Goal: Task Accomplishment & Management: Manage account settings

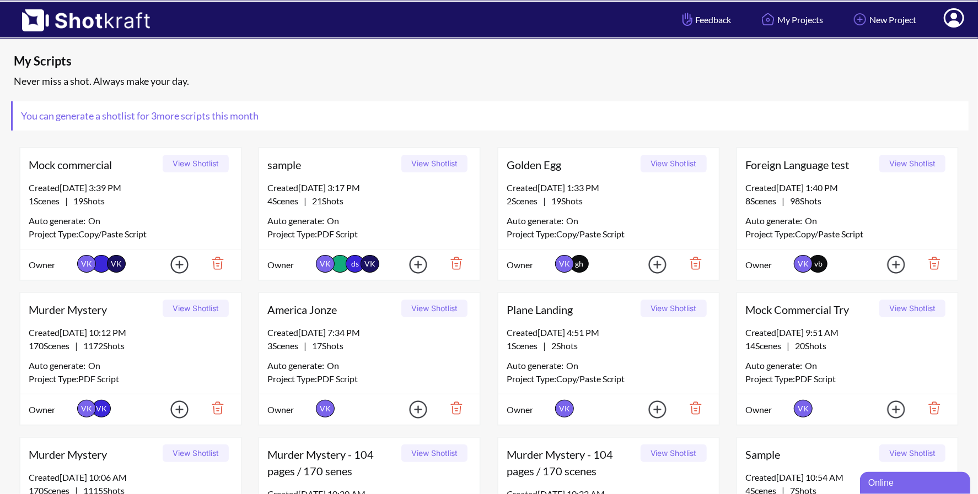
click at [949, 19] on icon at bounding box center [953, 17] width 20 height 19
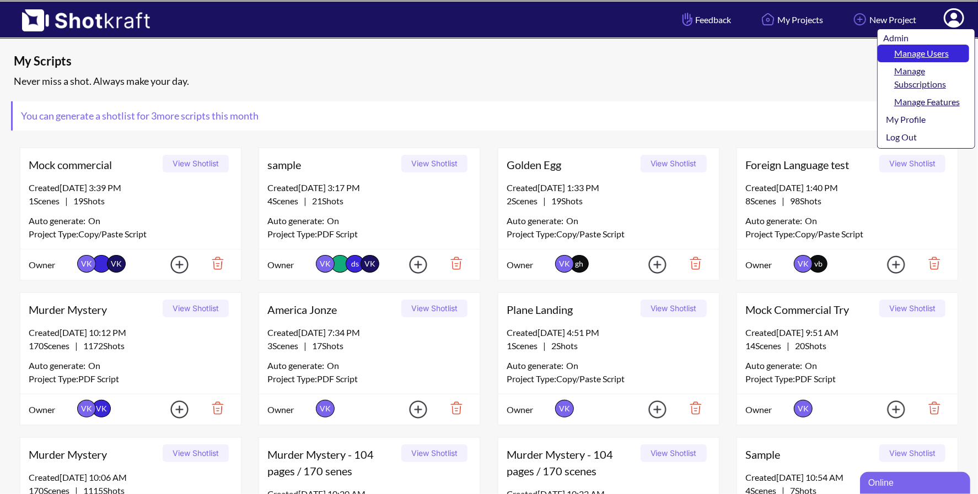
click at [907, 53] on link "Manage Users" at bounding box center [922, 54] width 91 height 18
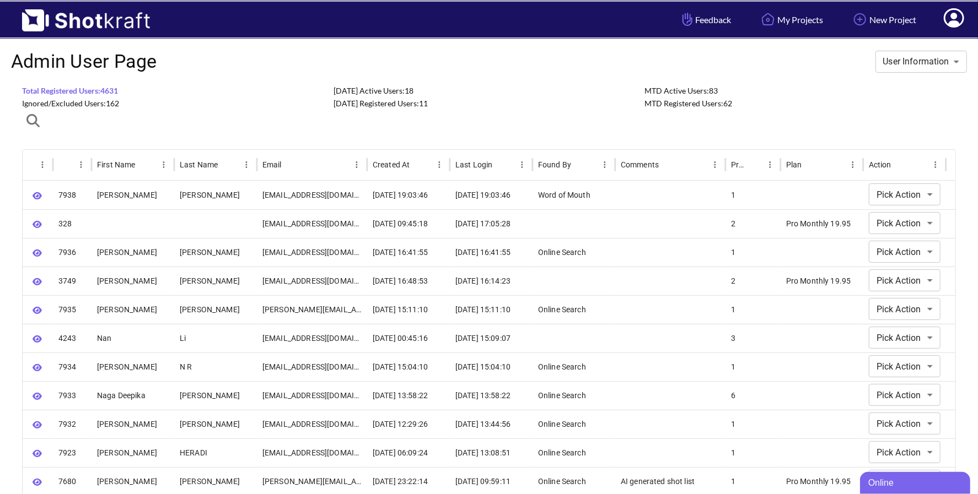
click at [94, 103] on span "Ignored/Excluded Users: 162" at bounding box center [70, 103] width 97 height 9
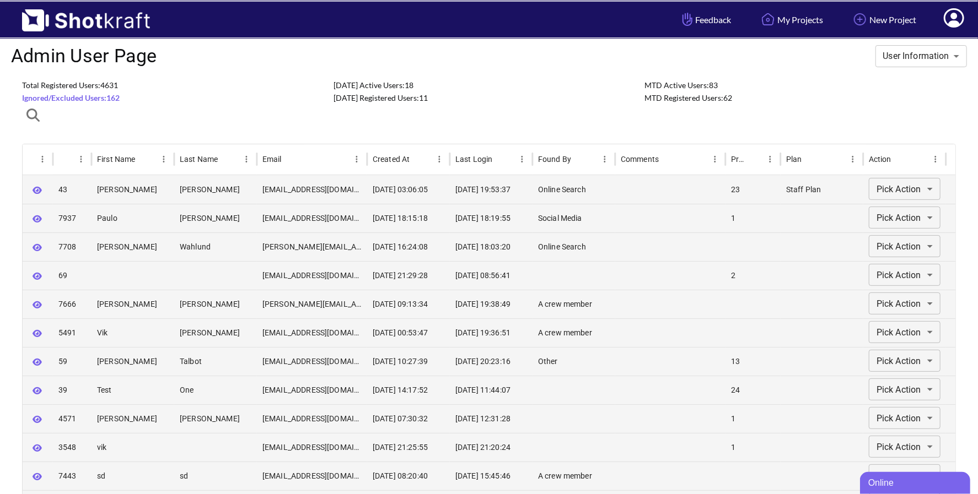
scroll to position [7, 0]
drag, startPoint x: 96, startPoint y: 215, endPoint x: 233, endPoint y: 215, distance: 136.1
click at [233, 215] on div "**********" at bounding box center [489, 217] width 933 height 29
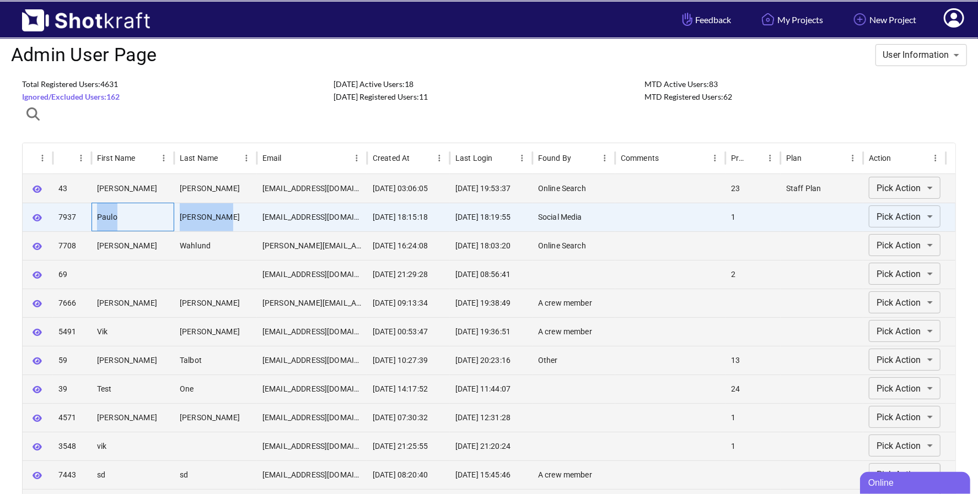
copy div "Paulo Vasconcelos"
